Goal: Transaction & Acquisition: Book appointment/travel/reservation

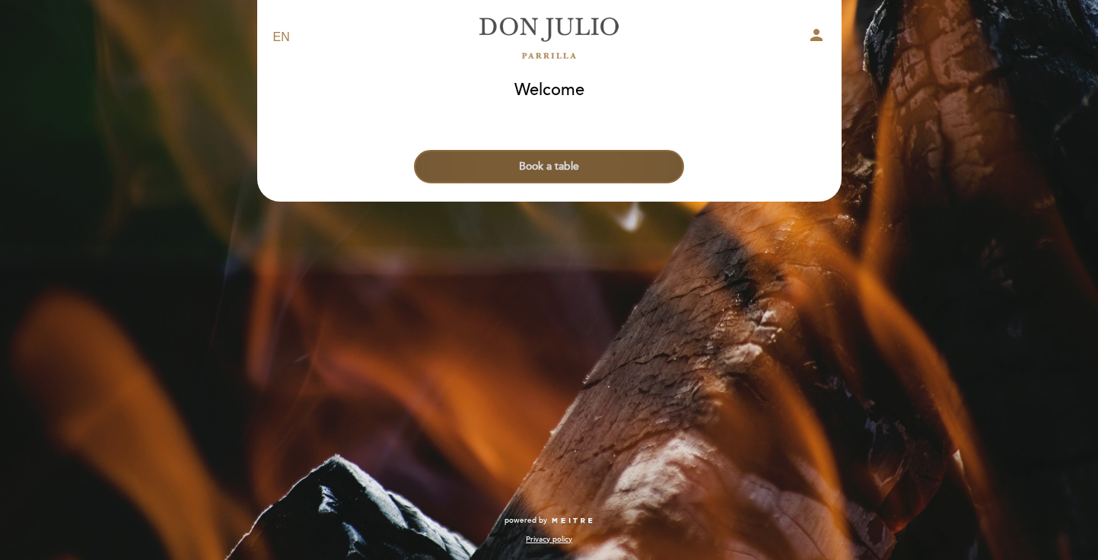
click at [582, 176] on button "Book a table" at bounding box center [549, 166] width 270 height 33
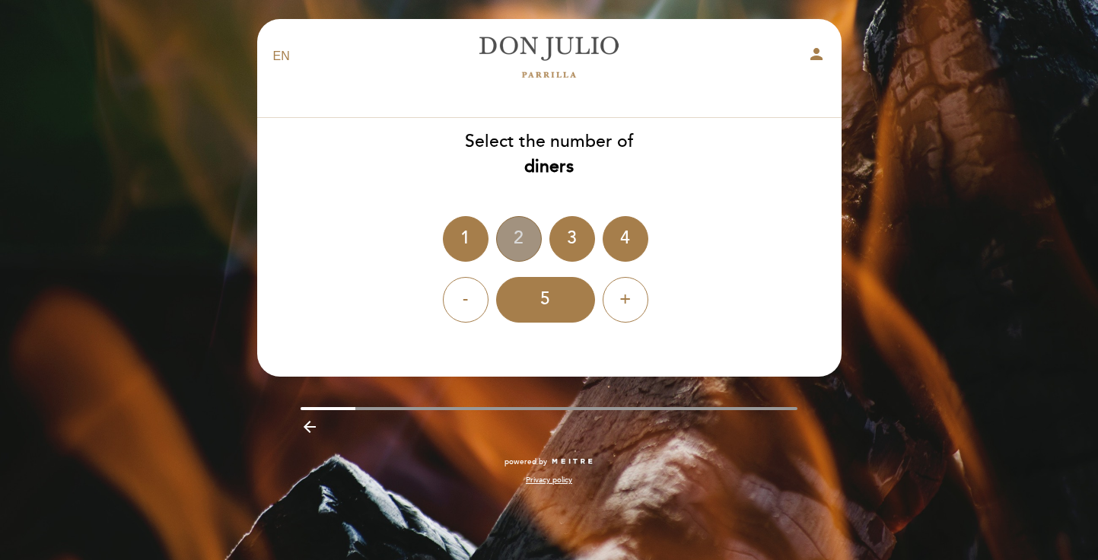
click at [520, 242] on div "2" at bounding box center [519, 239] width 46 height 46
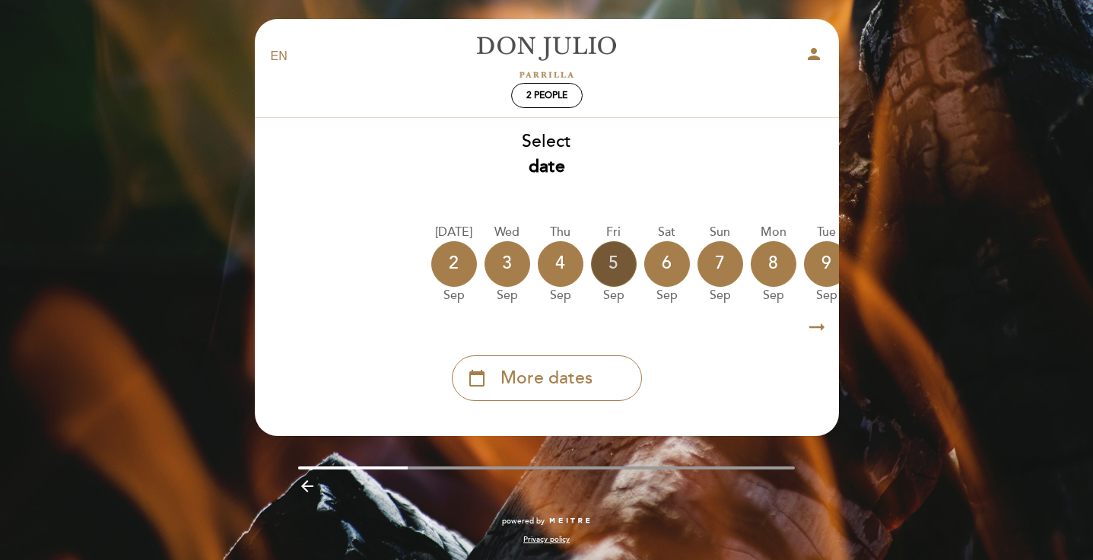
click at [611, 271] on div "5" at bounding box center [614, 264] width 46 height 46
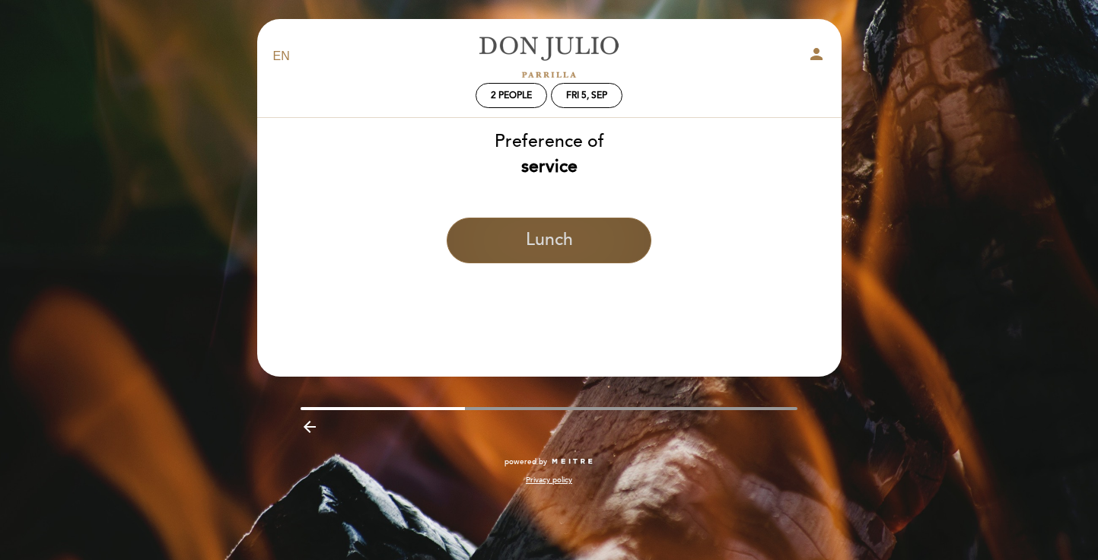
click at [584, 246] on button "Lunch" at bounding box center [549, 241] width 205 height 46
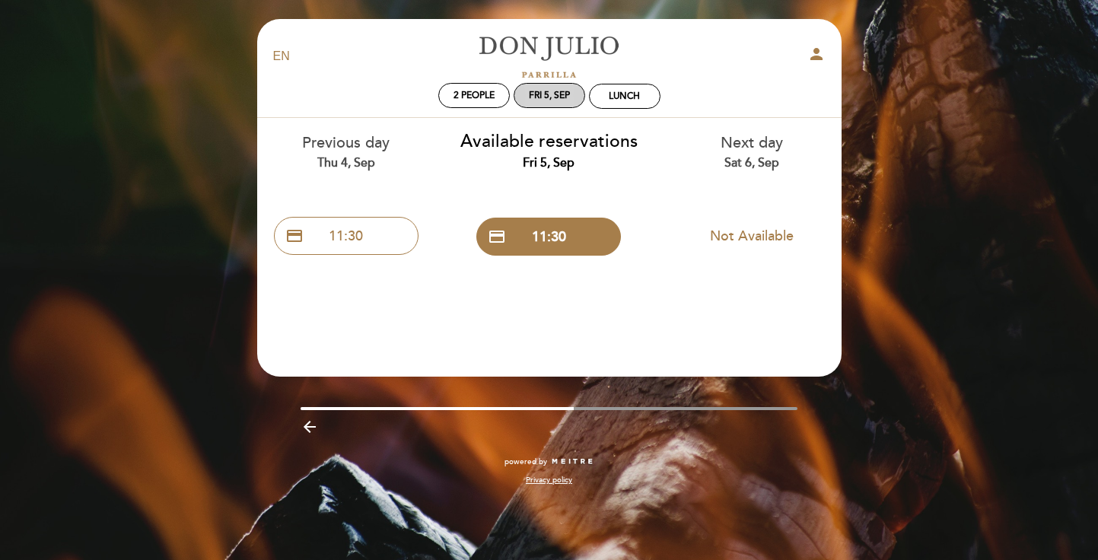
click at [546, 94] on div "Fri 5, Sep" at bounding box center [549, 95] width 41 height 11
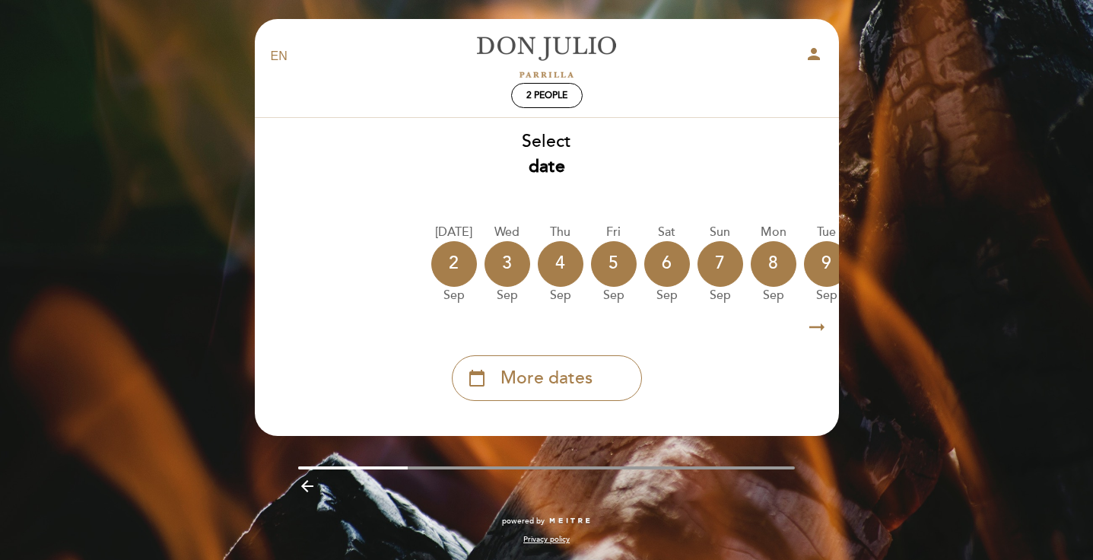
drag, startPoint x: 550, startPoint y: 314, endPoint x: 616, endPoint y: 320, distance: 66.5
click at [616, 320] on div "arrow_right_alt arrow_right_alt" at bounding box center [547, 327] width 586 height 33
click at [573, 385] on span "More dates" at bounding box center [547, 378] width 92 height 25
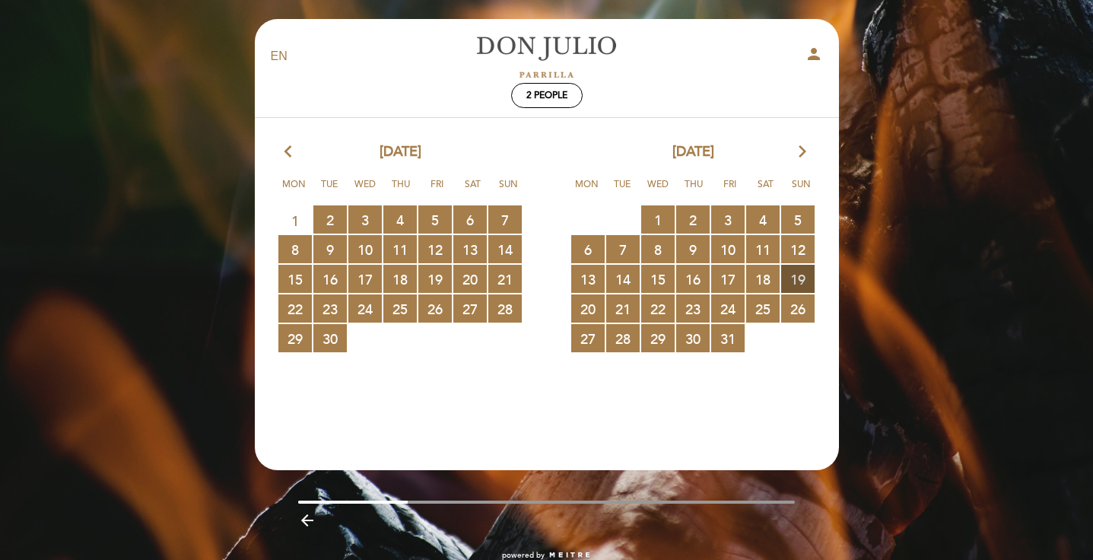
click at [795, 278] on span "19 RESERVATIONS AVAILABLE" at bounding box center [797, 279] width 33 height 28
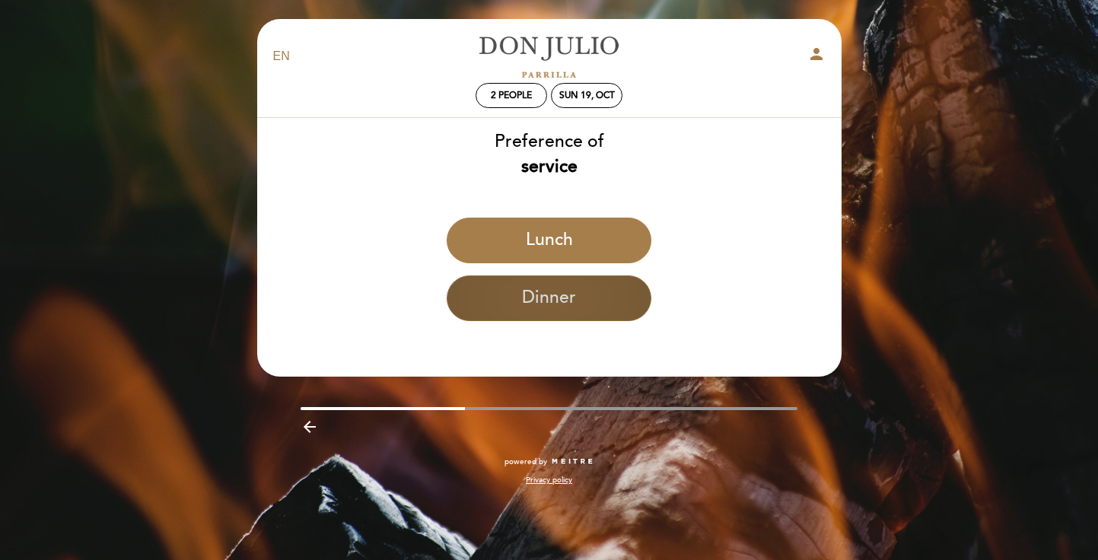
click at [554, 309] on button "Dinner" at bounding box center [549, 298] width 205 height 46
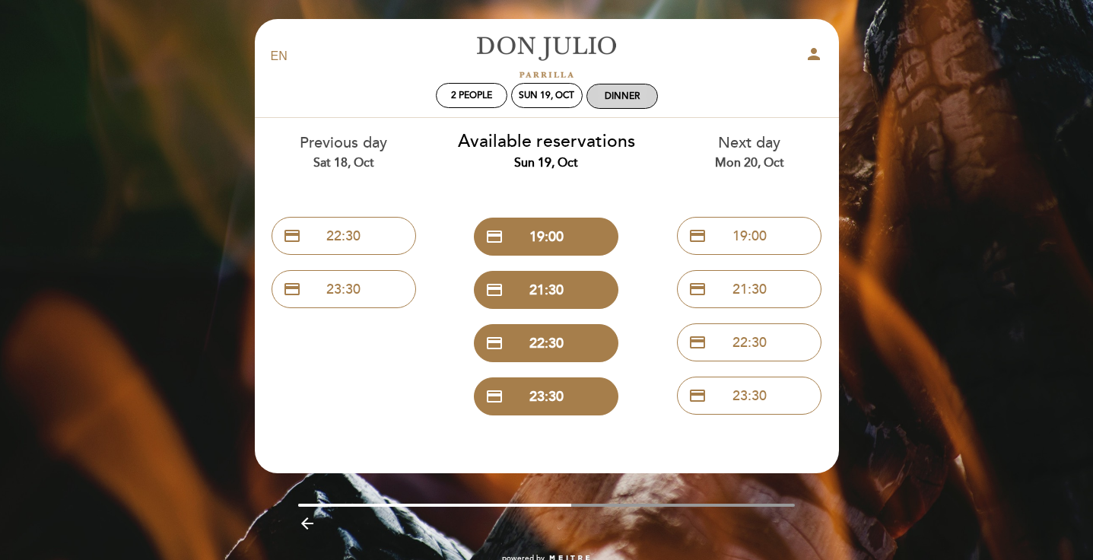
click at [631, 101] on div "Dinner" at bounding box center [622, 96] width 35 height 11
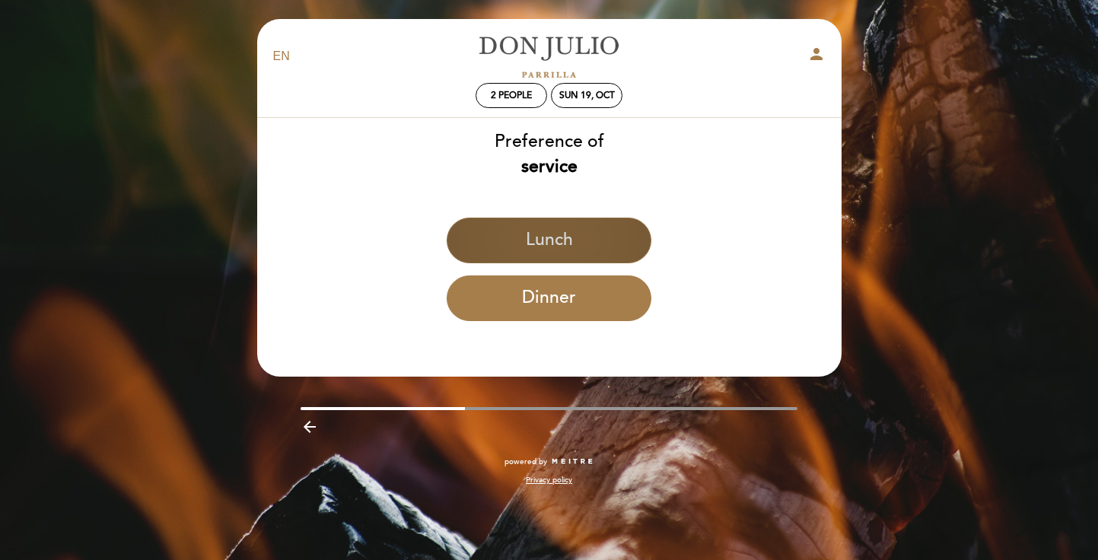
click at [550, 248] on button "Lunch" at bounding box center [549, 241] width 205 height 46
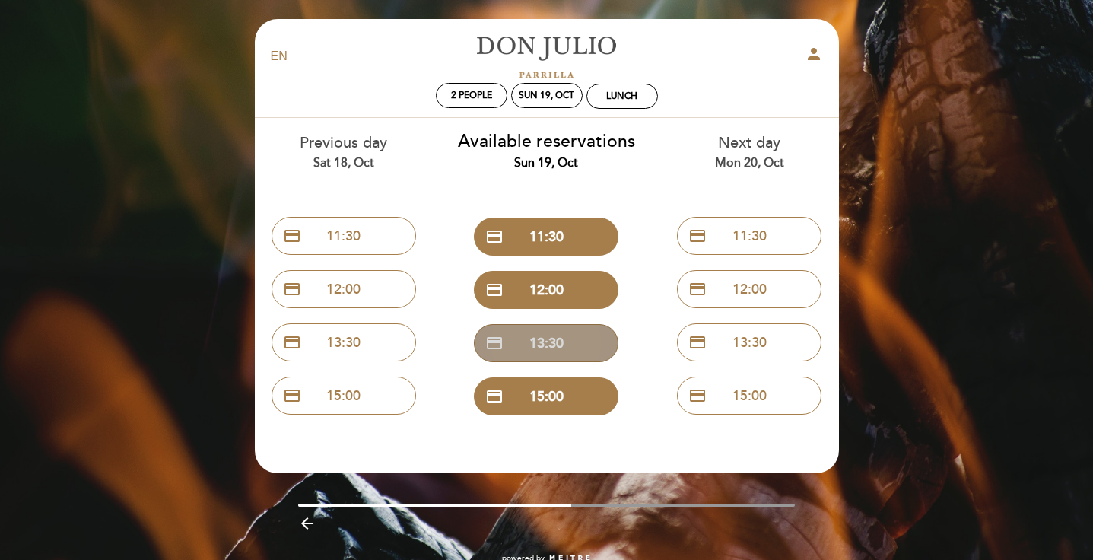
click at [544, 333] on button "credit_card 13:30" at bounding box center [546, 343] width 145 height 38
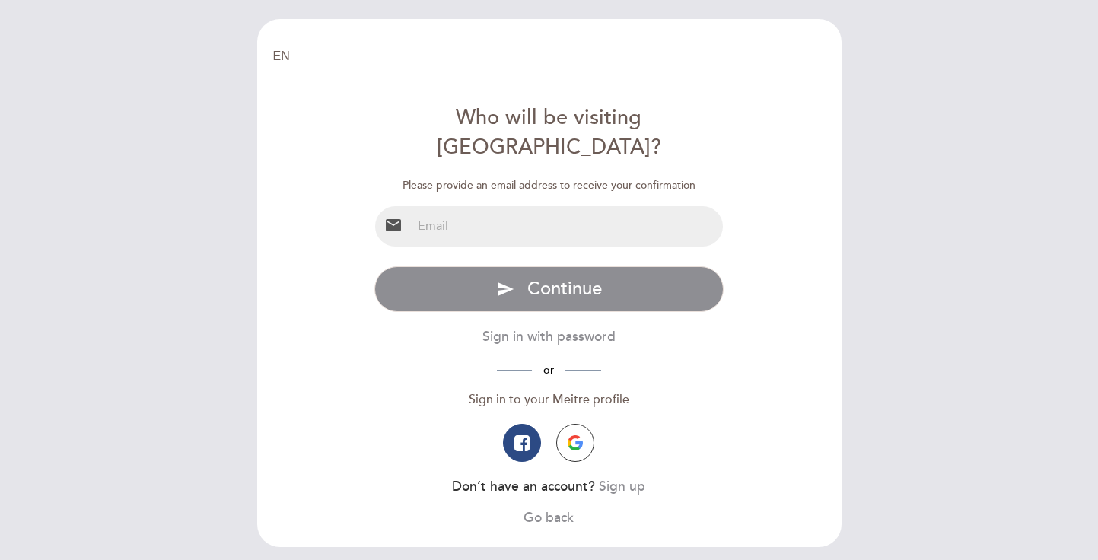
click at [542, 206] on input "email" at bounding box center [567, 226] width 311 height 40
type input "[EMAIL_ADDRESS][PERSON_NAME][PERSON_NAME][DOMAIN_NAME]"
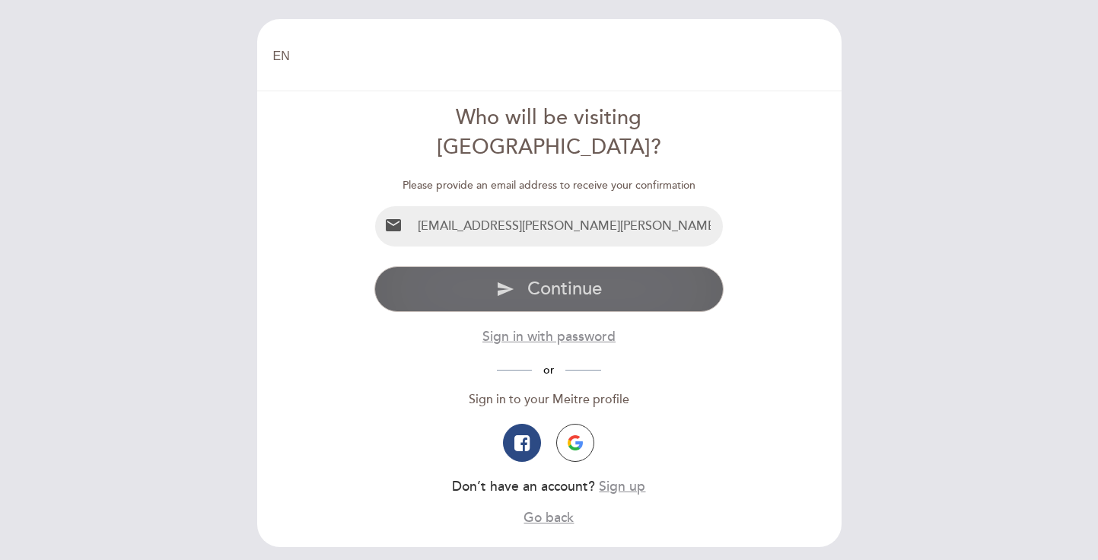
click at [525, 275] on button "send Continue" at bounding box center [548, 289] width 349 height 46
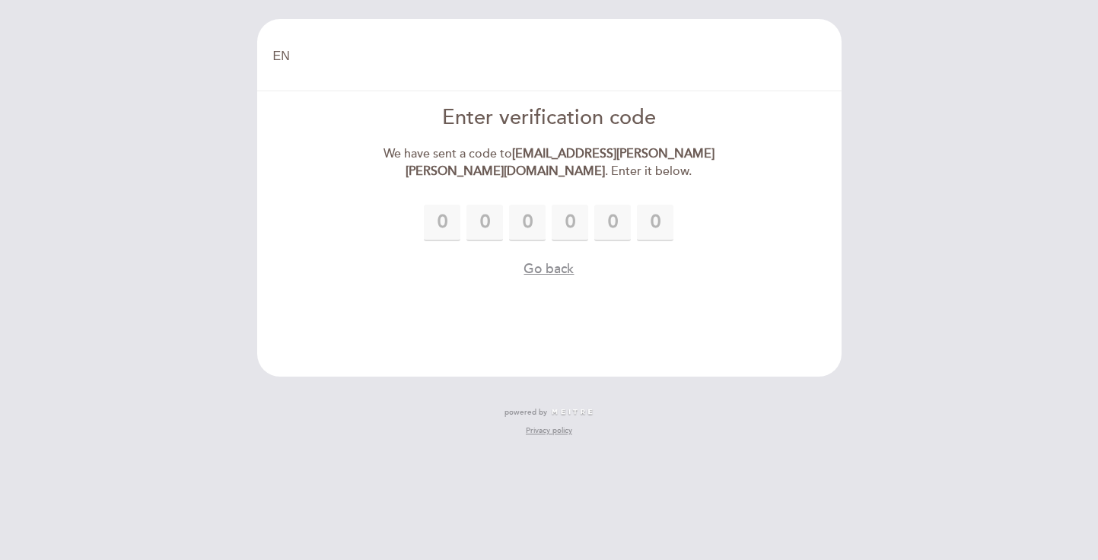
type input "1"
type input "5"
type input "2"
type input "9"
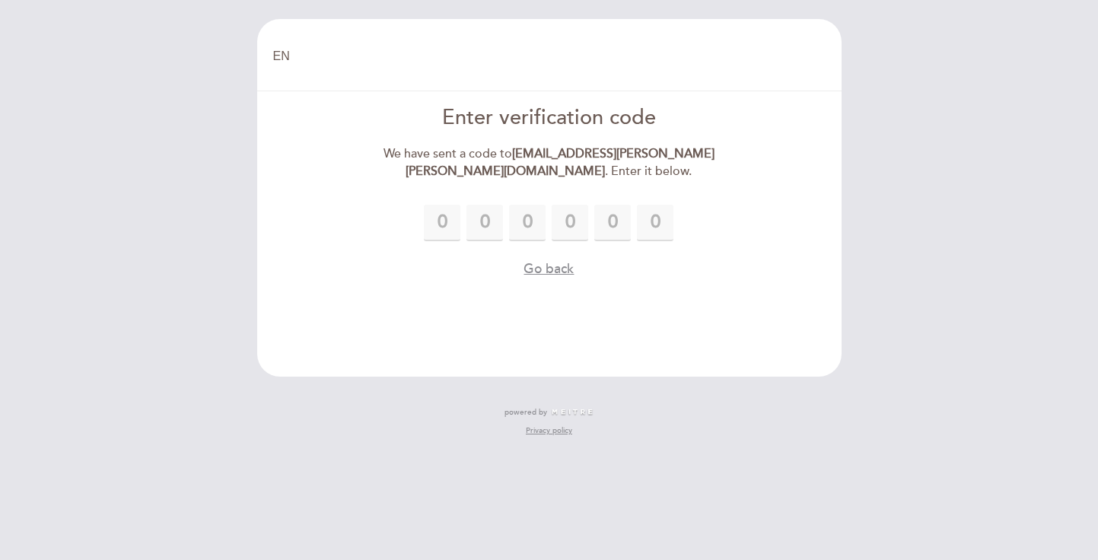
type input "0"
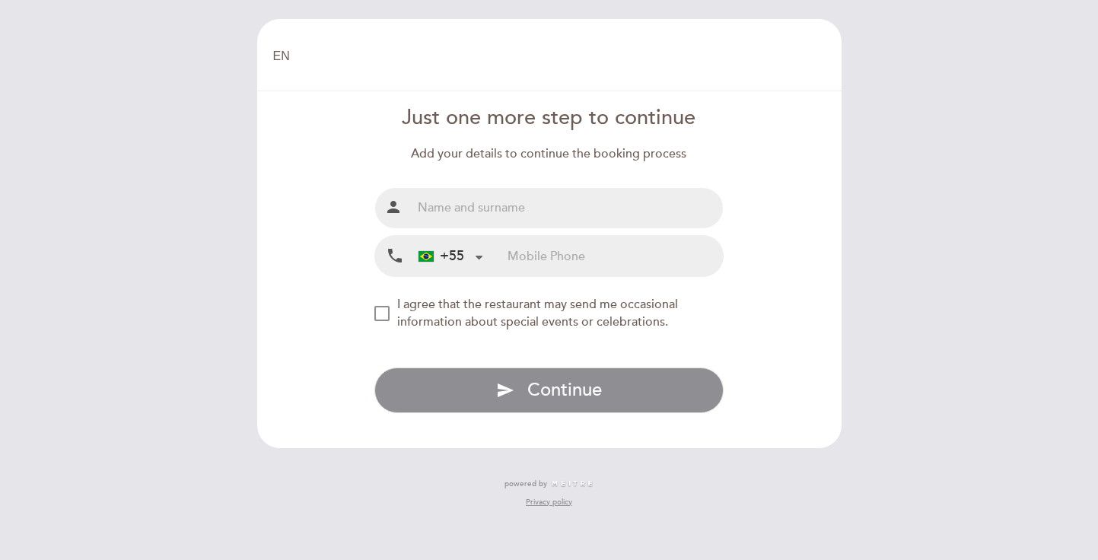
click at [466, 213] on input "text" at bounding box center [567, 208] width 311 height 40
type input "[PERSON_NAME]"
click at [539, 269] on input "tel" at bounding box center [614, 256] width 215 height 40
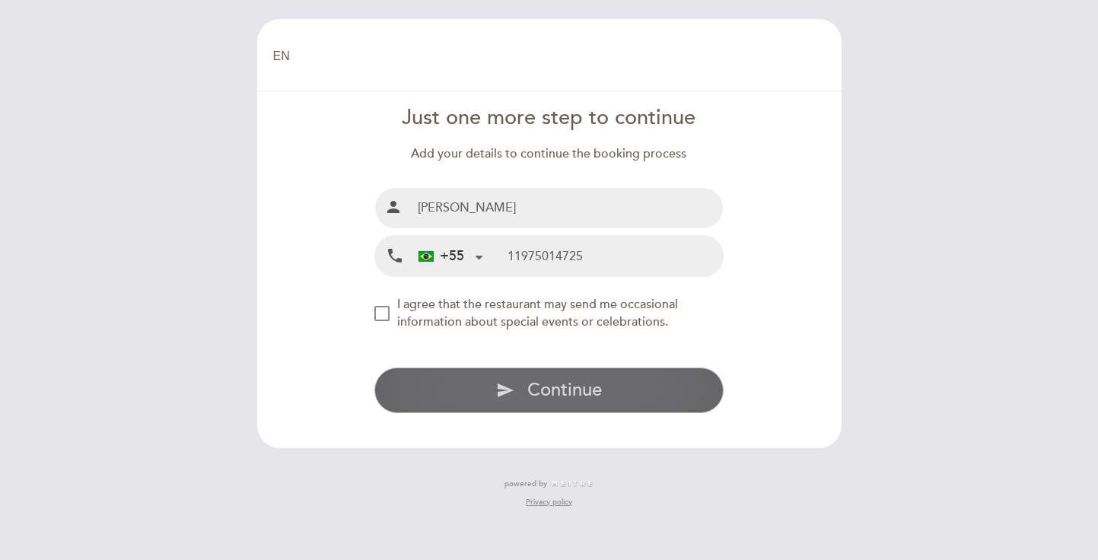
type input "11975014725"
click at [536, 409] on button "send Continue" at bounding box center [548, 390] width 349 height 46
